Goal: Task Accomplishment & Management: Manage account settings

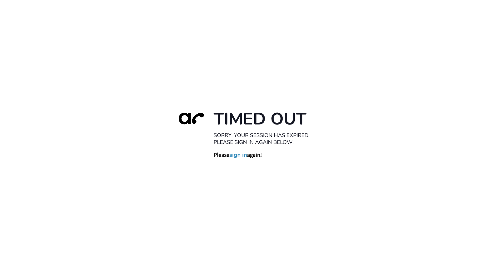
click at [239, 156] on link "sign in" at bounding box center [238, 155] width 18 height 7
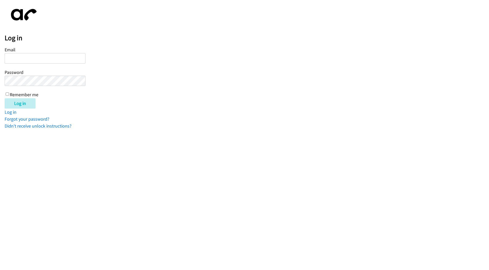
click at [25, 57] on input "Email" at bounding box center [45, 58] width 81 height 11
type input "marie@newfoundrentals.com"
click at [16, 101] on input "Log in" at bounding box center [20, 103] width 31 height 10
